Goal: Book appointment/travel/reservation

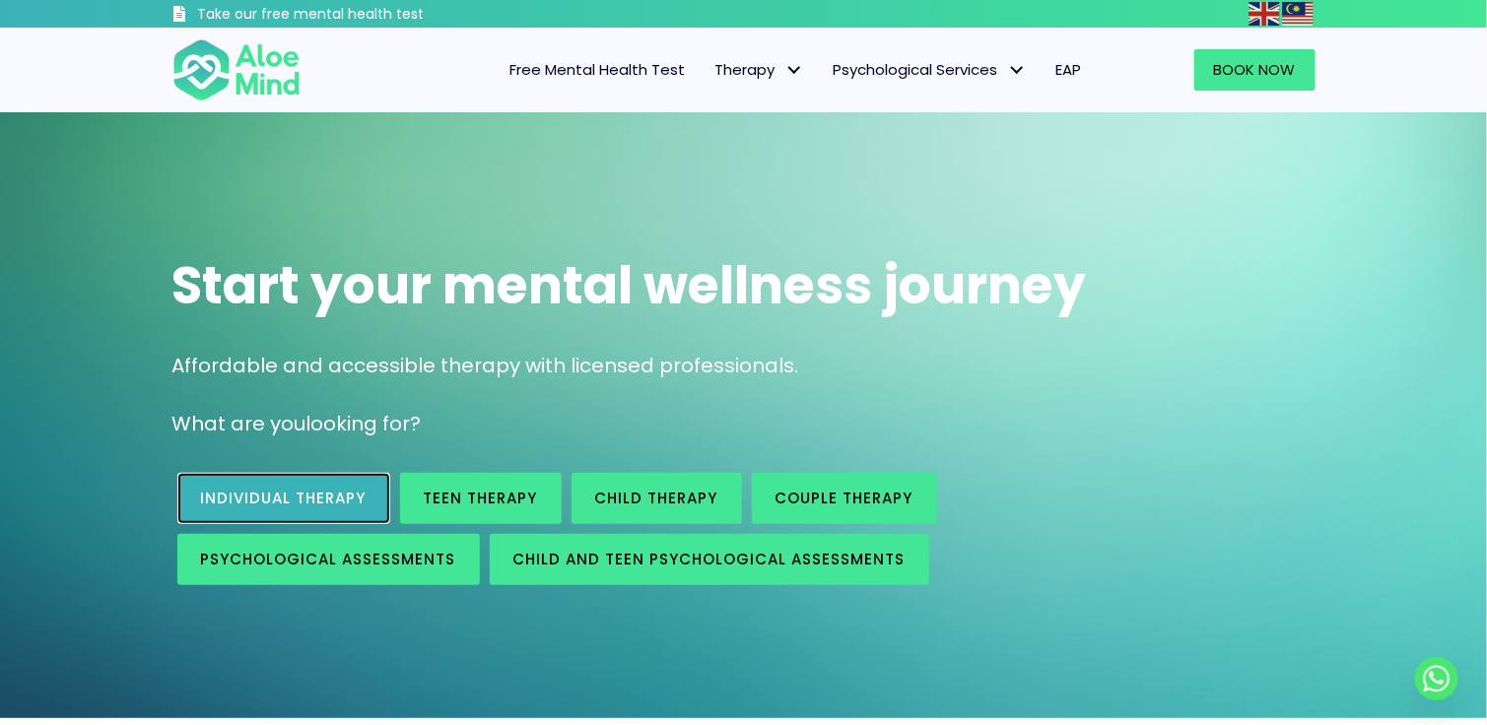
click at [286, 490] on span "Individual therapy" at bounding box center [284, 498] width 166 height 21
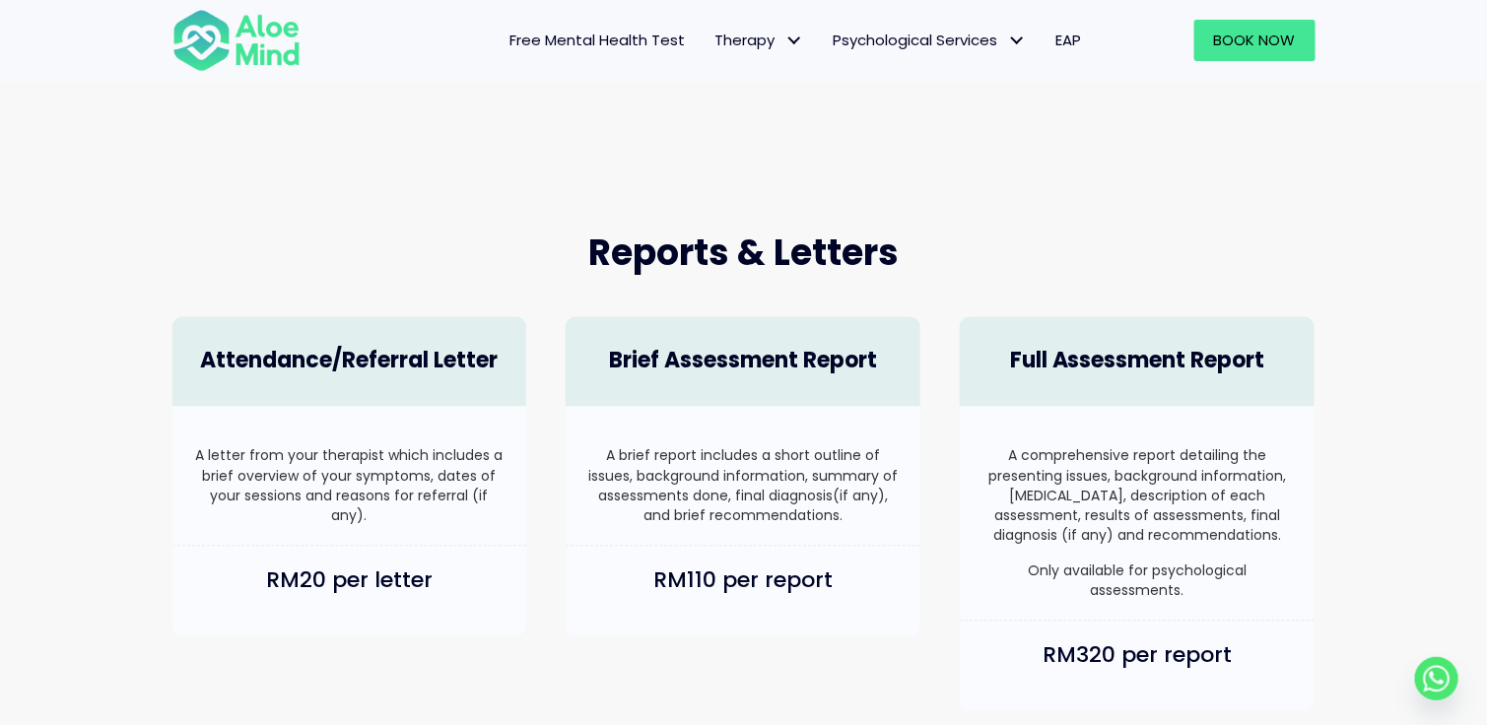
scroll to position [1084, 0]
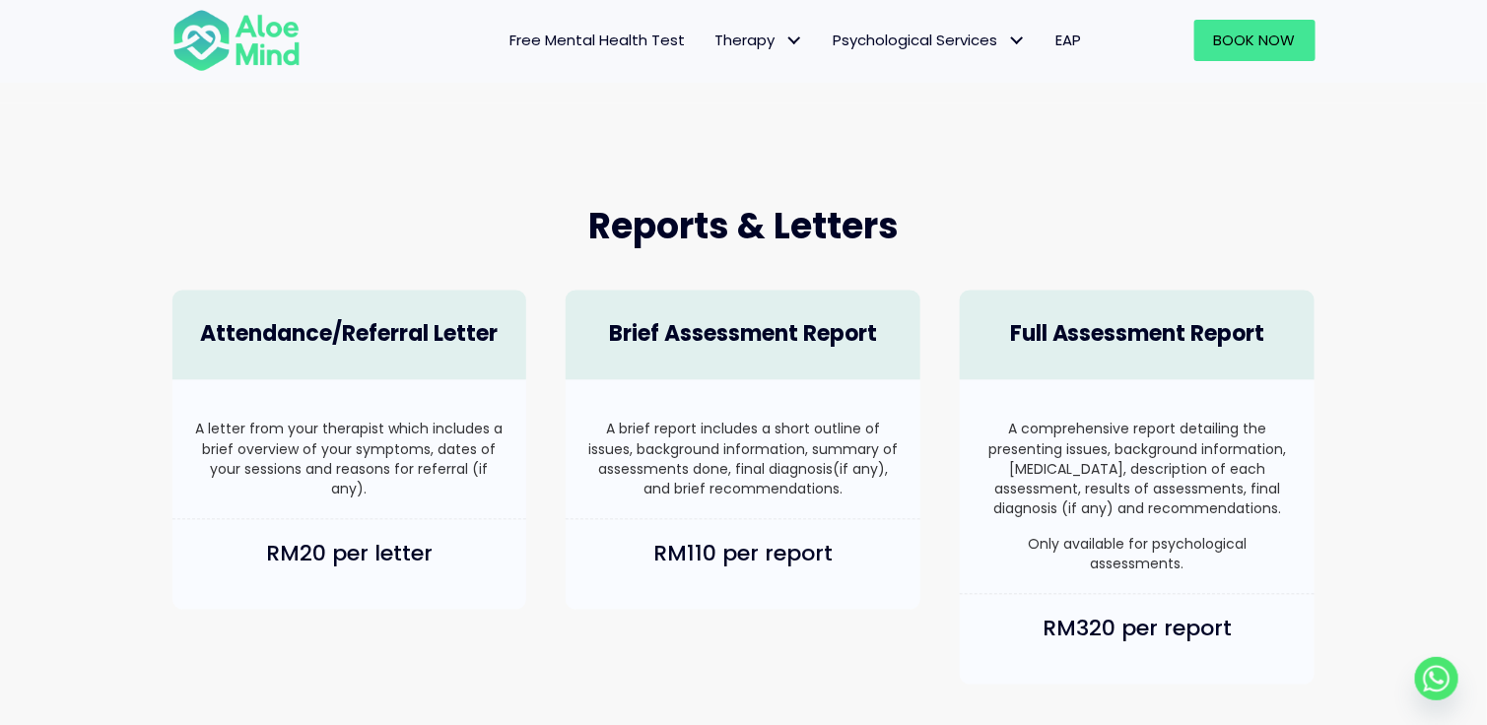
drag, startPoint x: 606, startPoint y: 337, endPoint x: 914, endPoint y: 484, distance: 341.6
click at [914, 484] on div "Brief Assessment Report A brief report includes a short outline of issues, back…" at bounding box center [743, 450] width 394 height 359
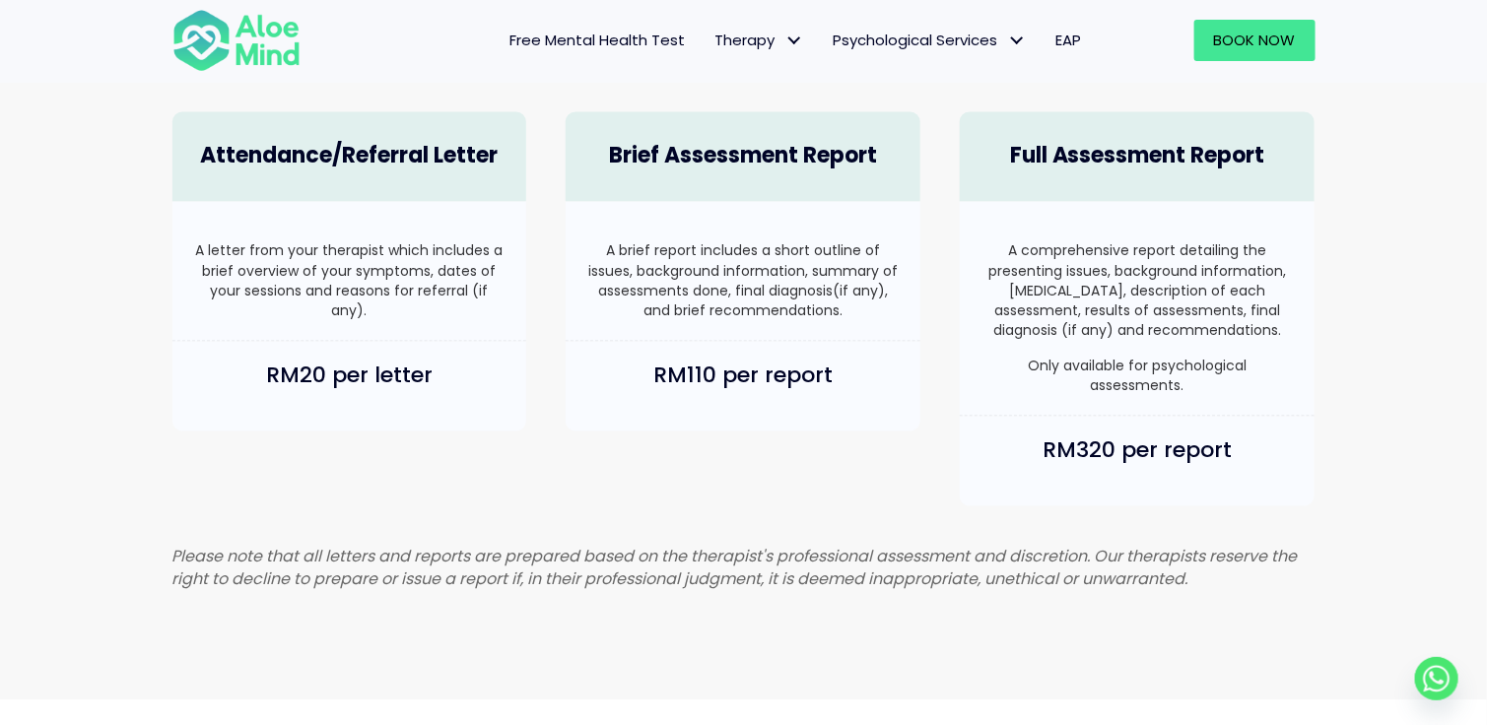
scroll to position [1267, 0]
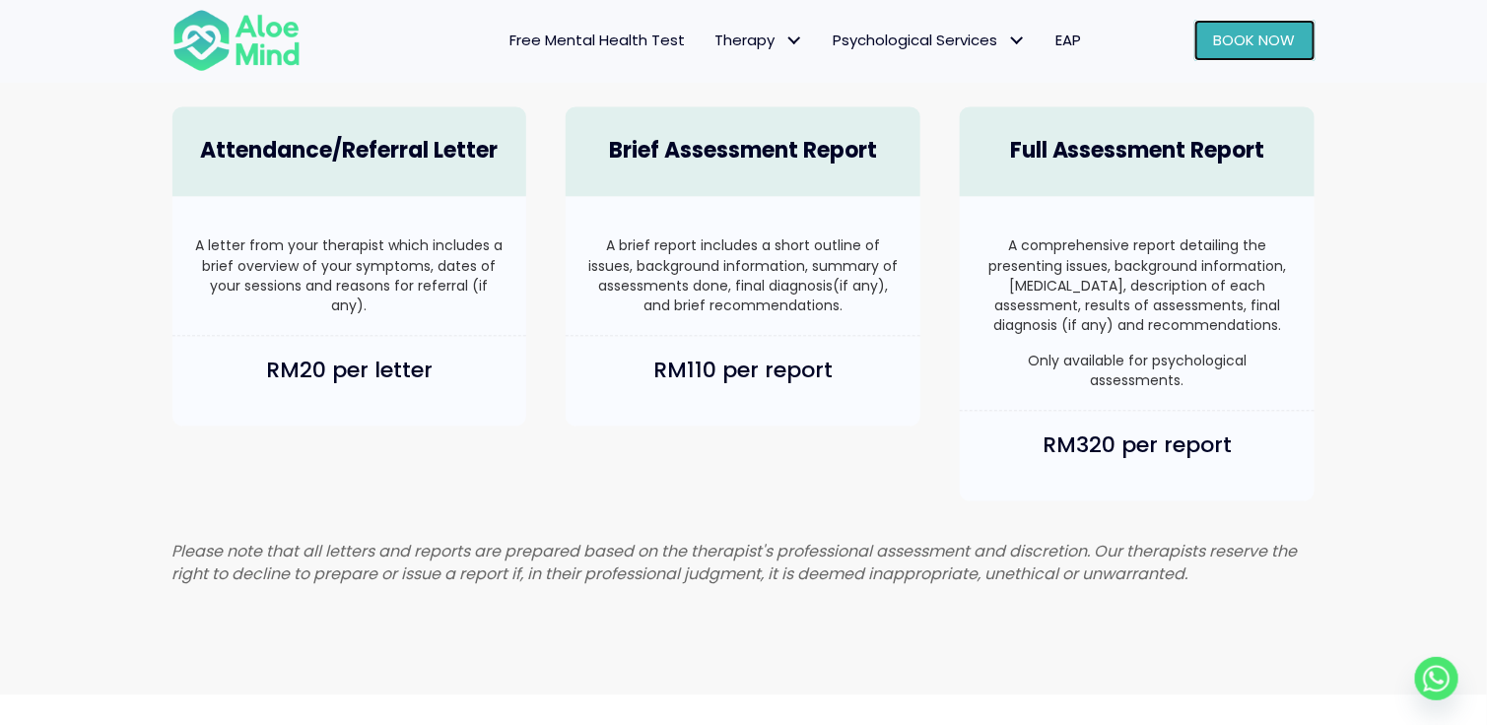
click at [1270, 38] on span "Book Now" at bounding box center [1255, 40] width 82 height 21
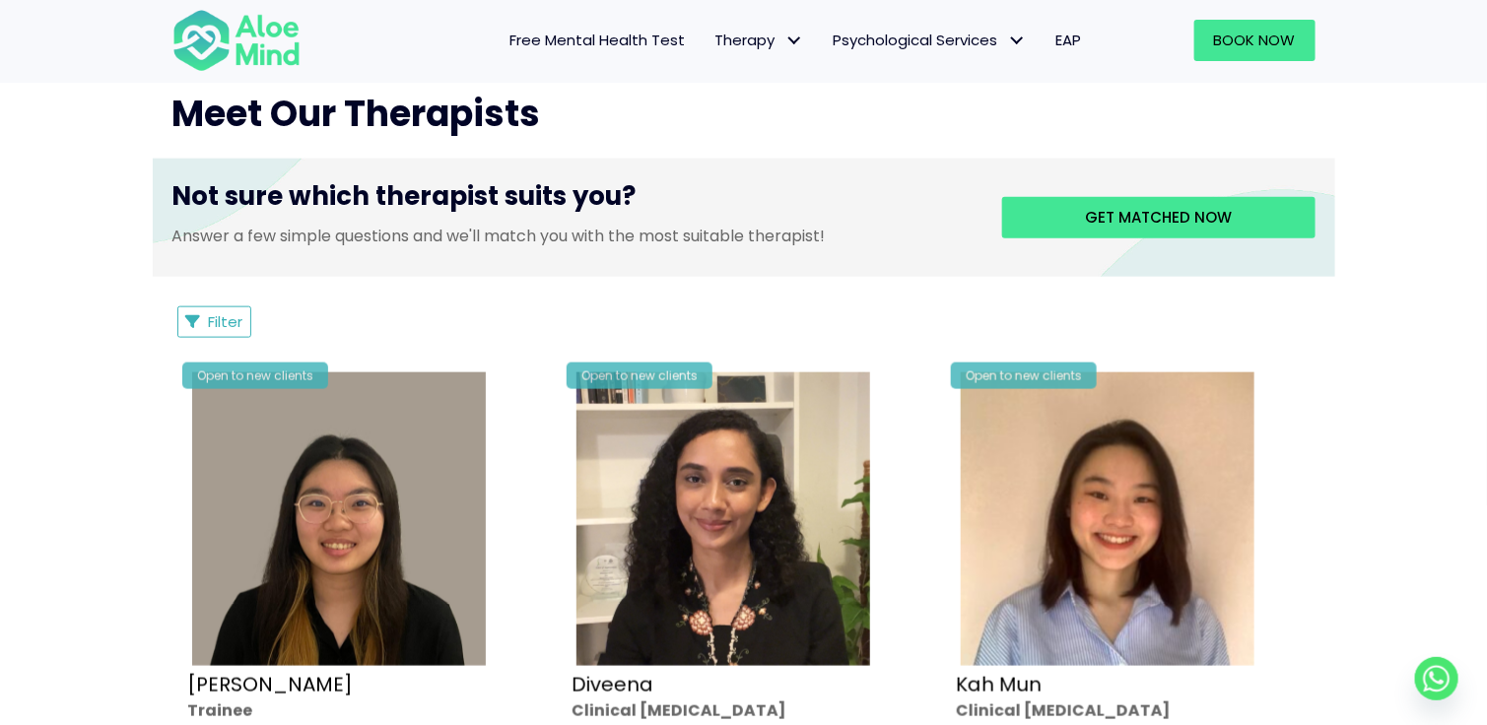
scroll to position [296, 0]
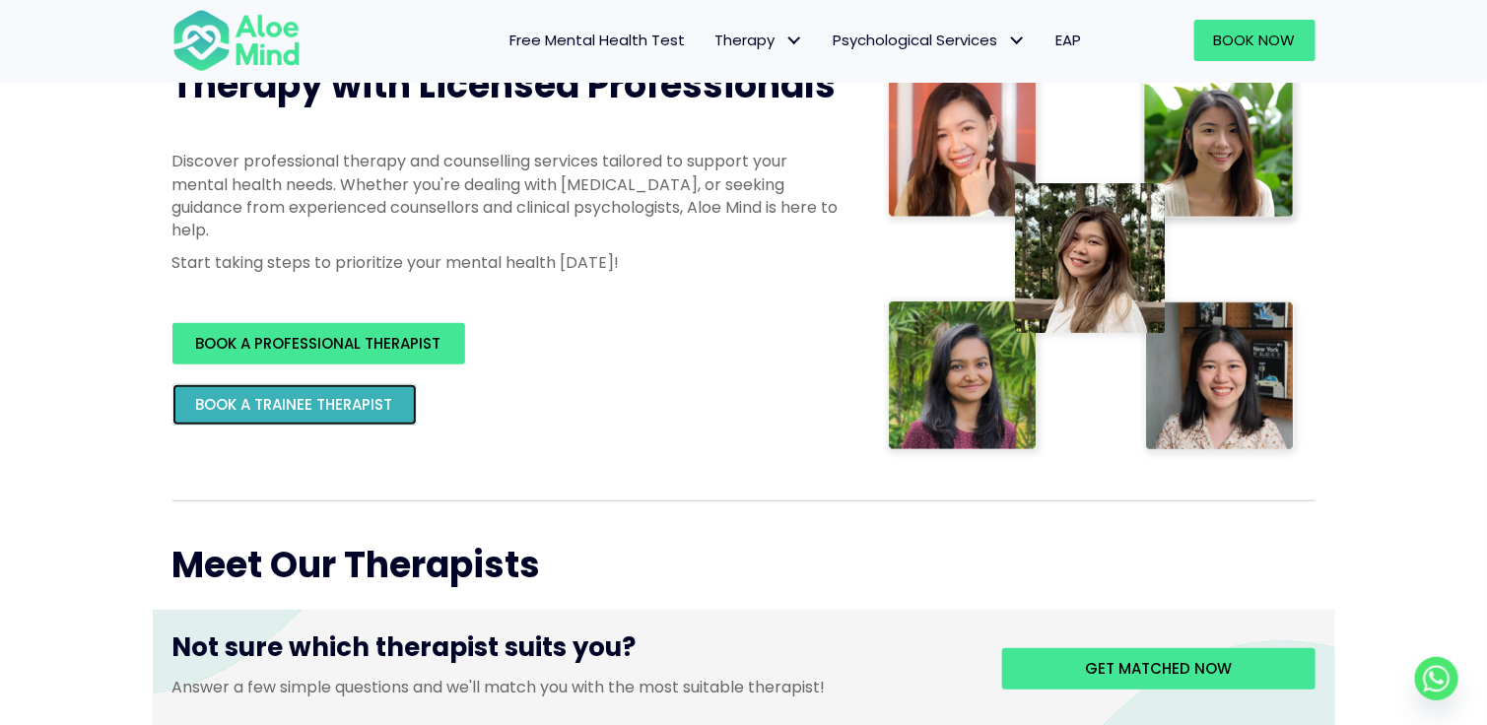
click at [311, 398] on span "BOOK A TRAINEE THERAPIST" at bounding box center [294, 404] width 197 height 21
